Goal: Information Seeking & Learning: Learn about a topic

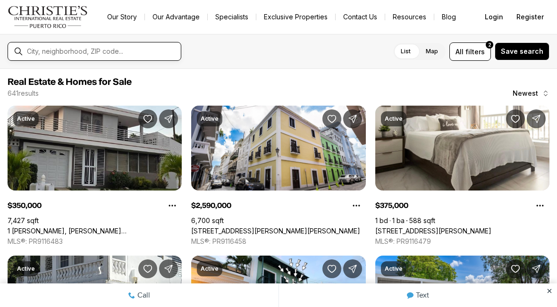
click at [80, 51] on input "text" at bounding box center [102, 52] width 150 height 8
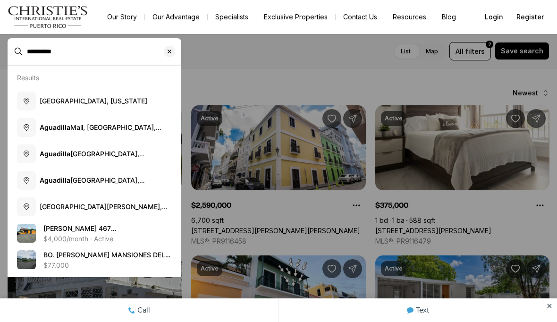
type input "*********"
click at [90, 103] on span "[GEOGRAPHIC_DATA], [US_STATE]" at bounding box center [94, 101] width 108 height 8
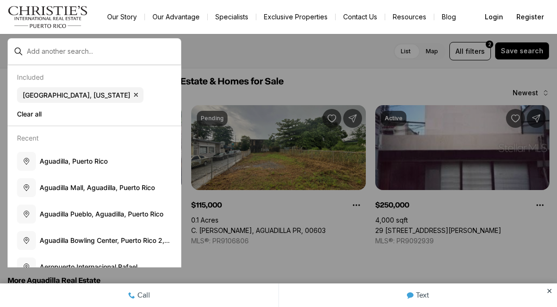
click at [274, 265] on div at bounding box center [278, 153] width 557 height 307
